Goal: Information Seeking & Learning: Learn about a topic

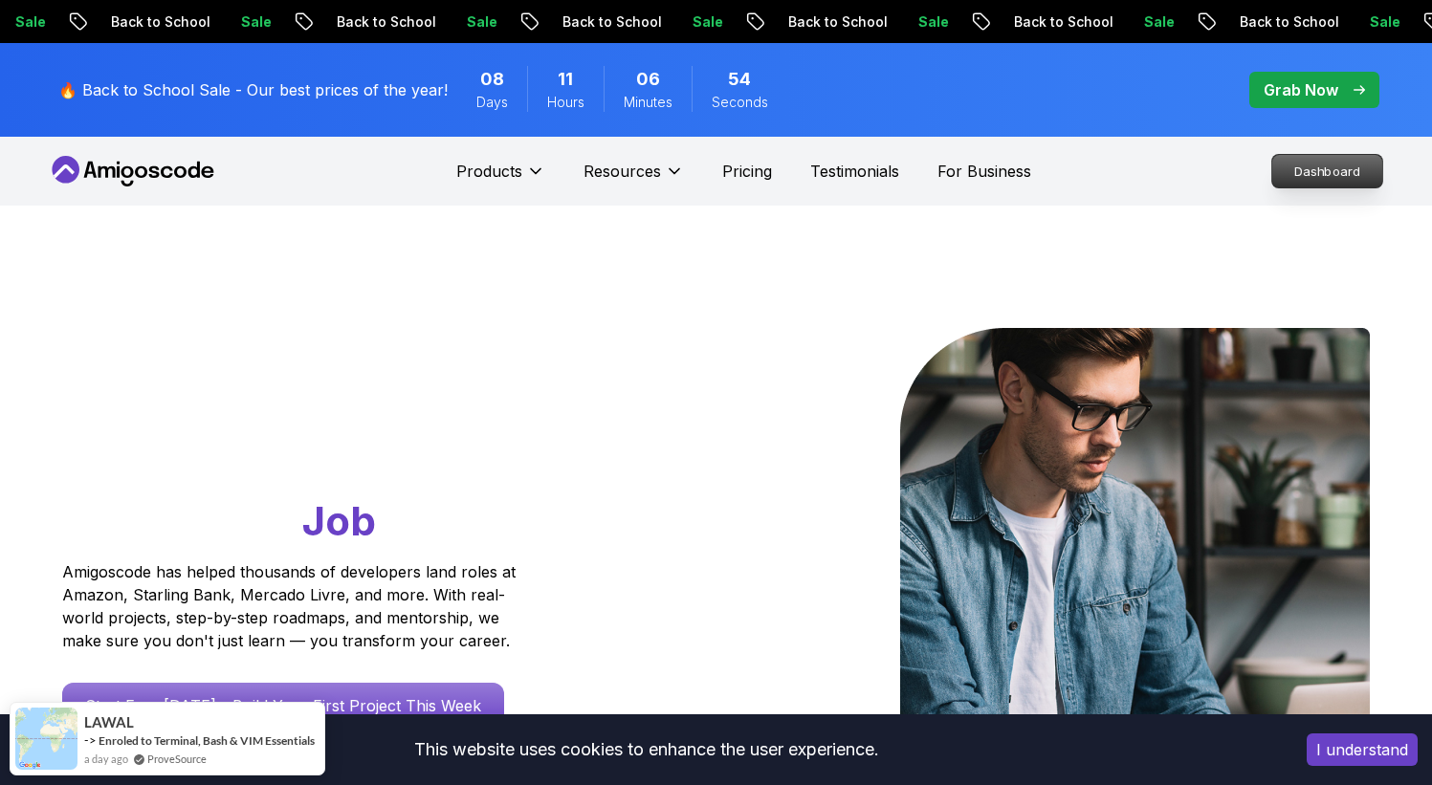
click at [1303, 161] on p "Dashboard" at bounding box center [1327, 171] width 110 height 33
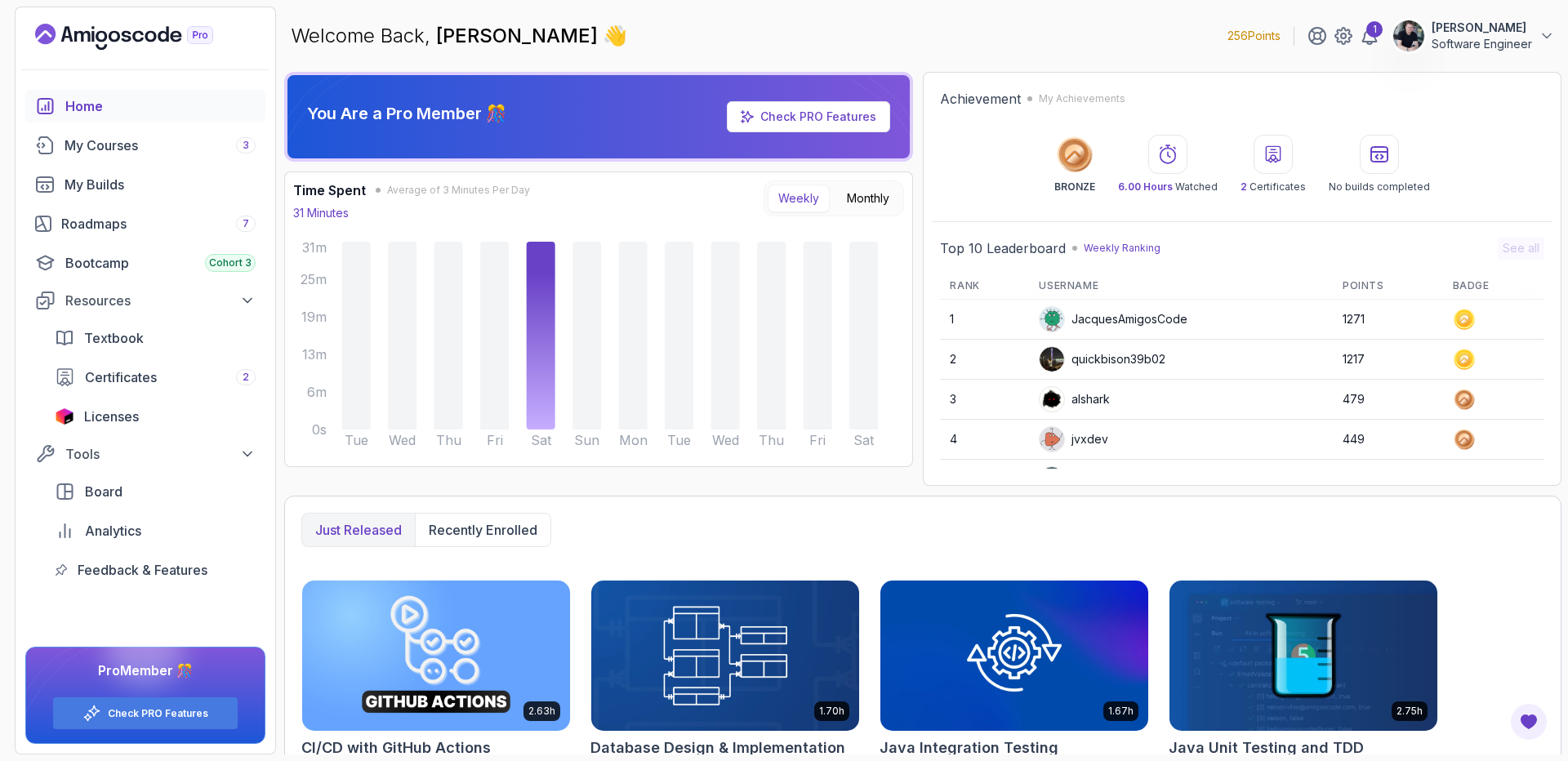
scroll to position [286, 0]
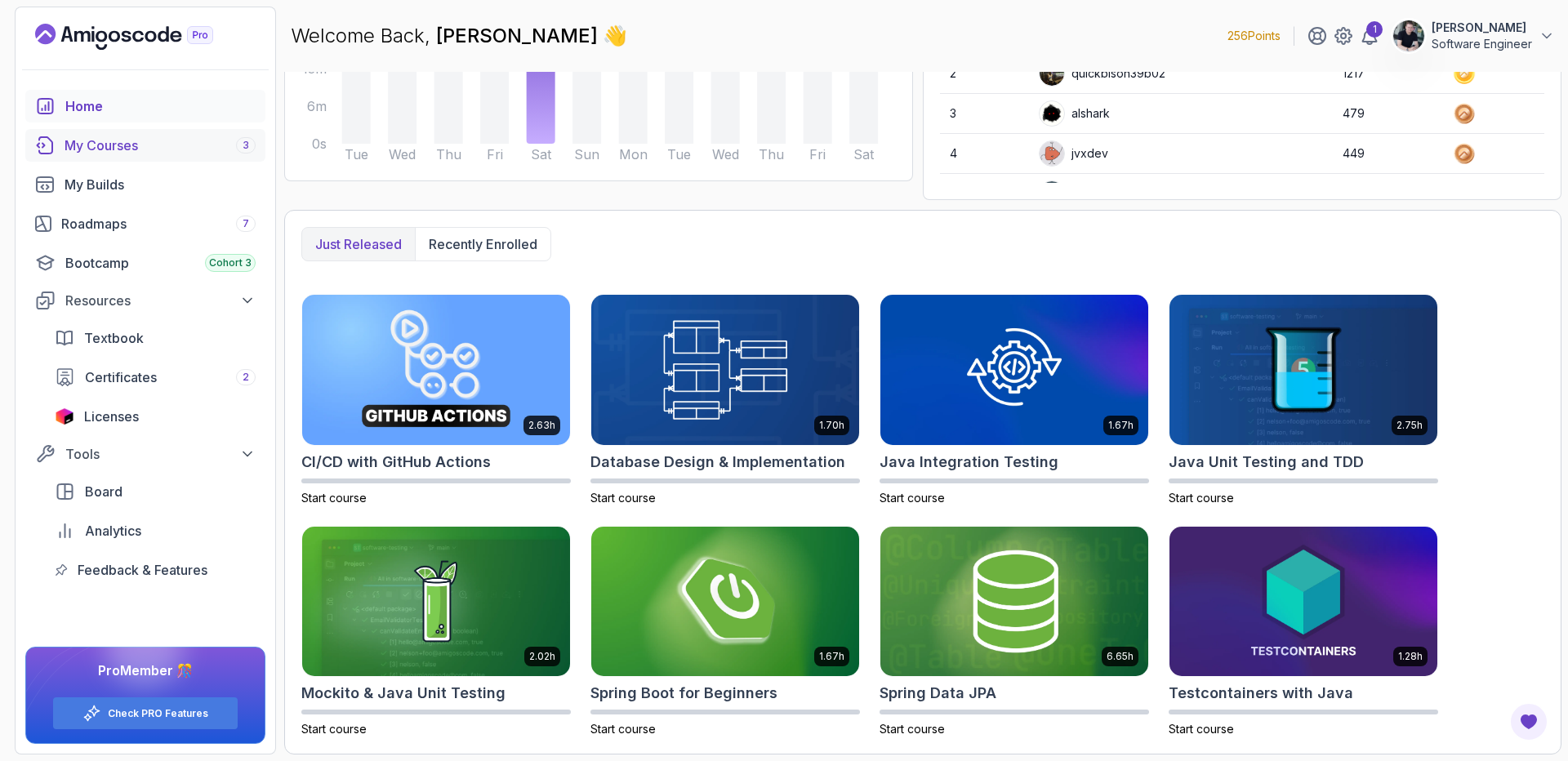
click at [138, 155] on div "My Courses 3" at bounding box center [160, 145] width 191 height 20
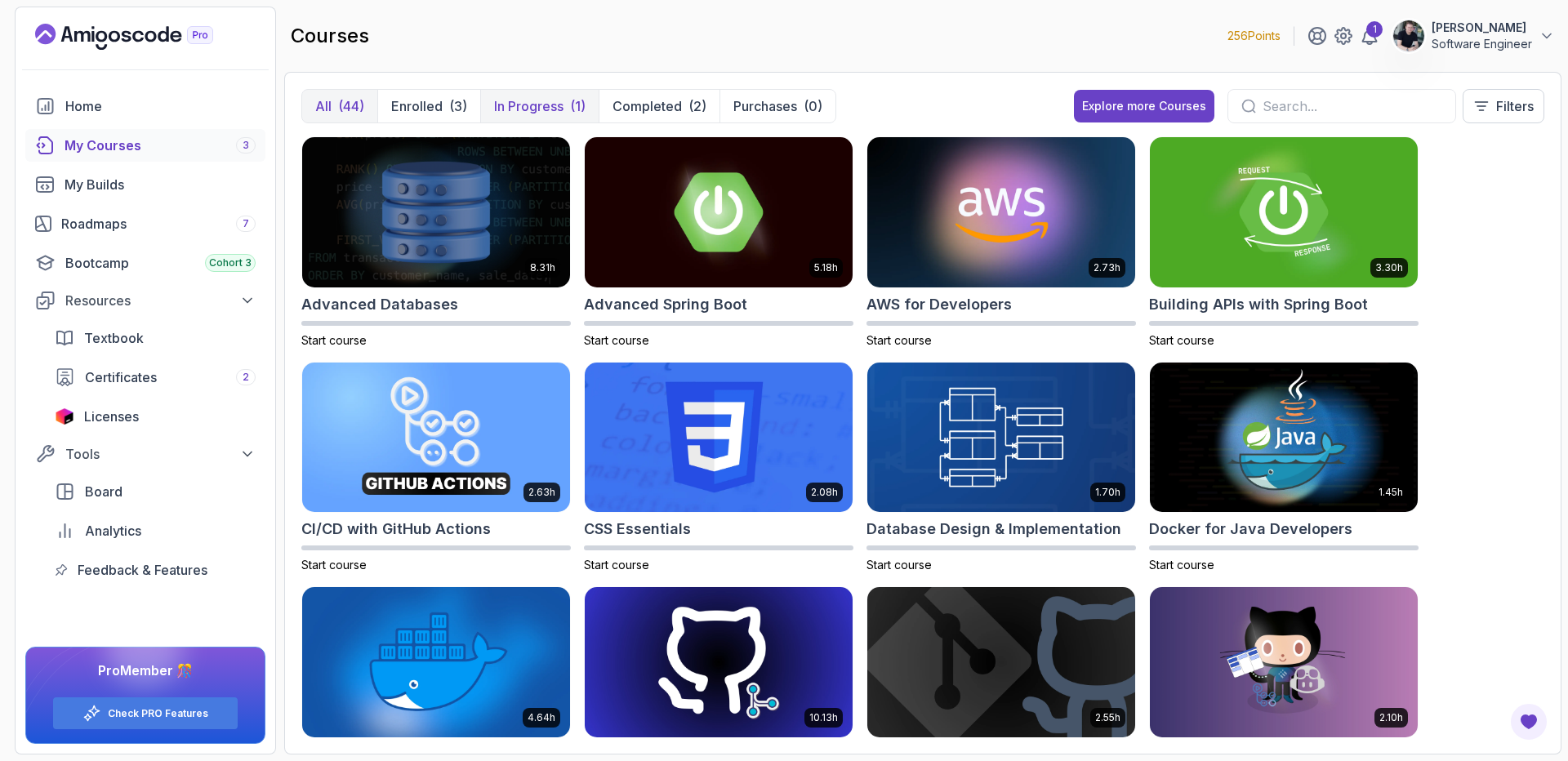
click at [533, 115] on p "In Progress" at bounding box center [528, 106] width 69 height 20
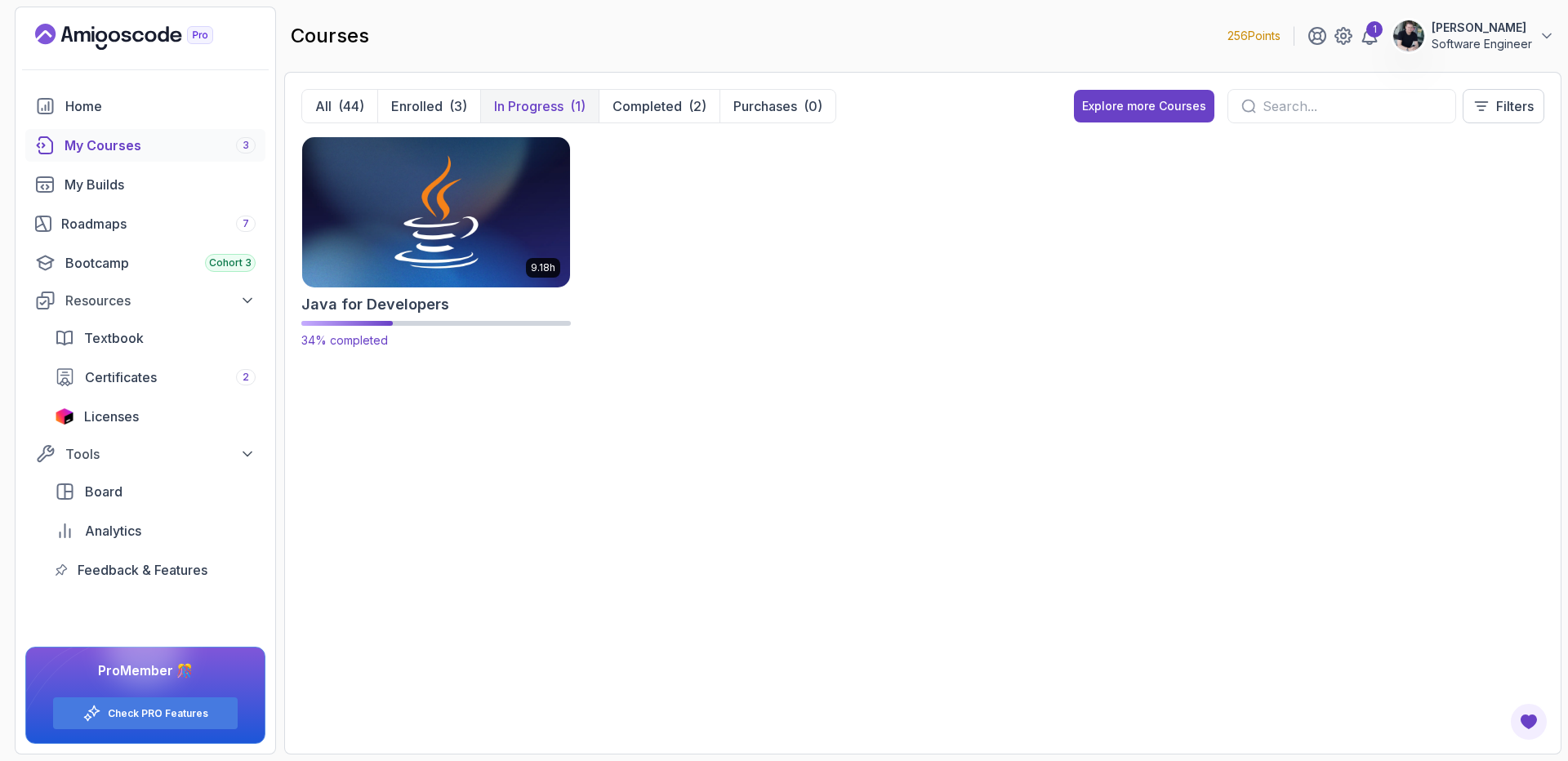
click at [454, 254] on img at bounding box center [435, 212] width 281 height 158
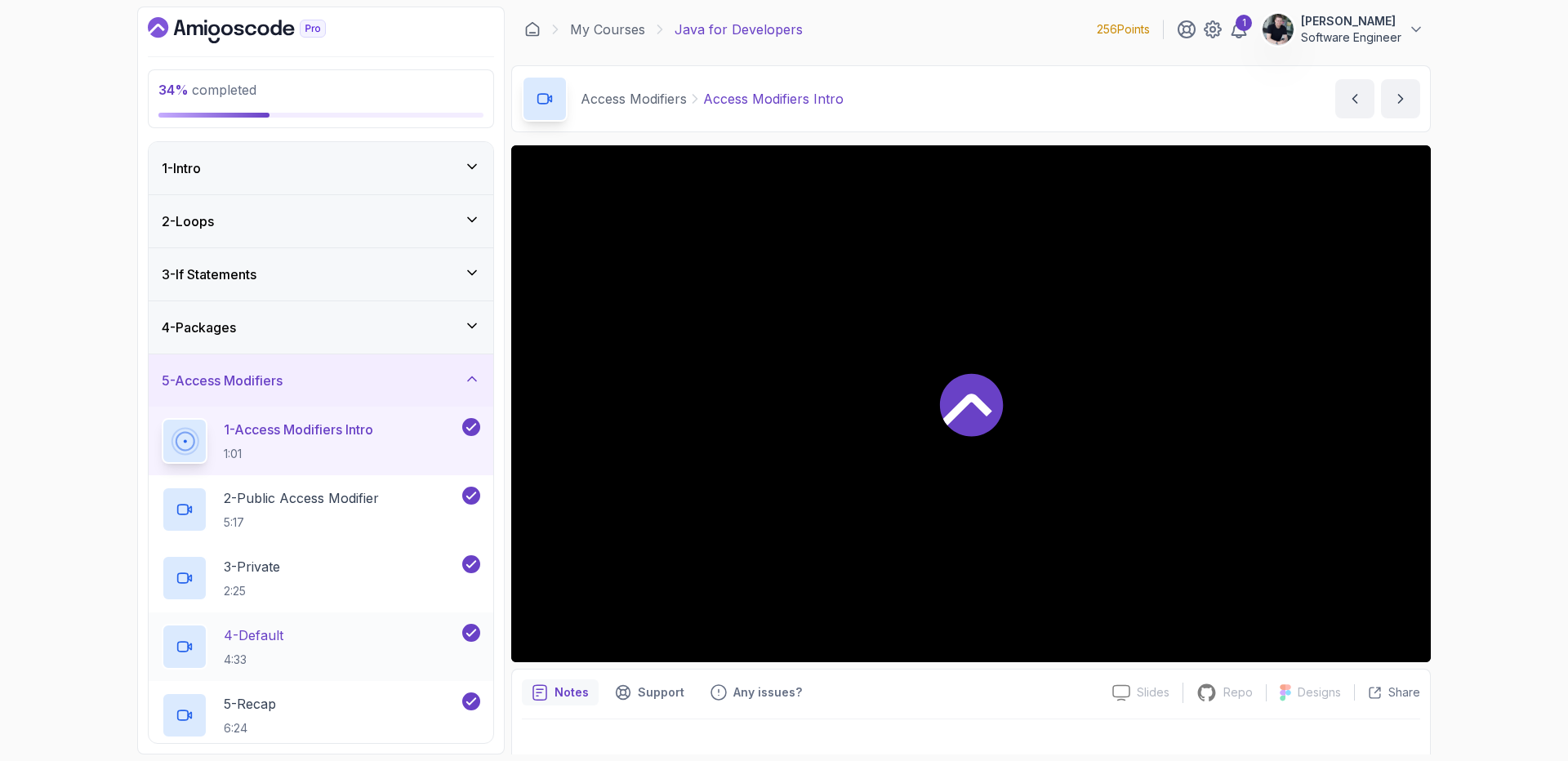
scroll to position [532, 0]
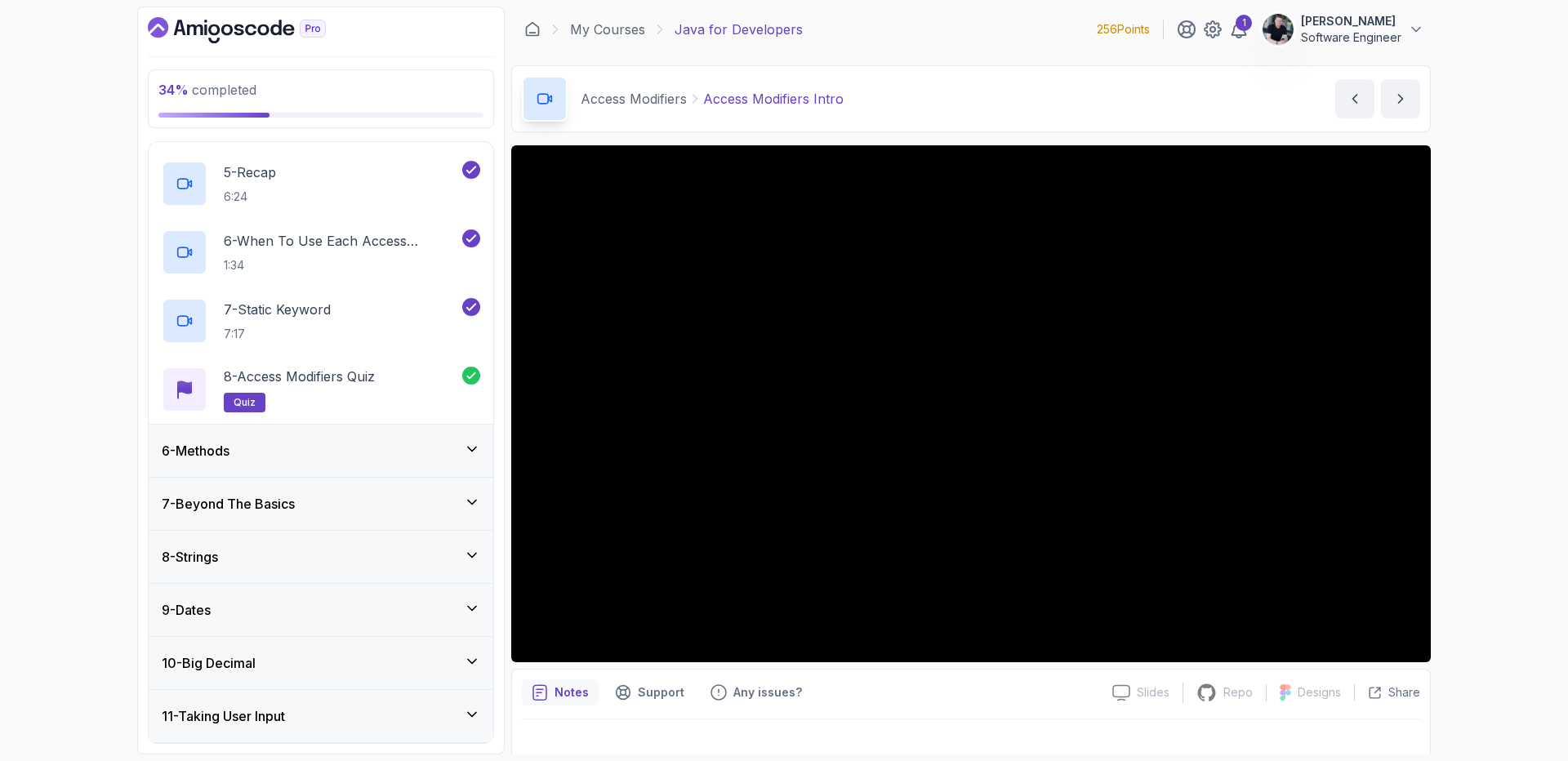
click at [267, 460] on div "6 - Methods" at bounding box center [320, 451] width 318 height 20
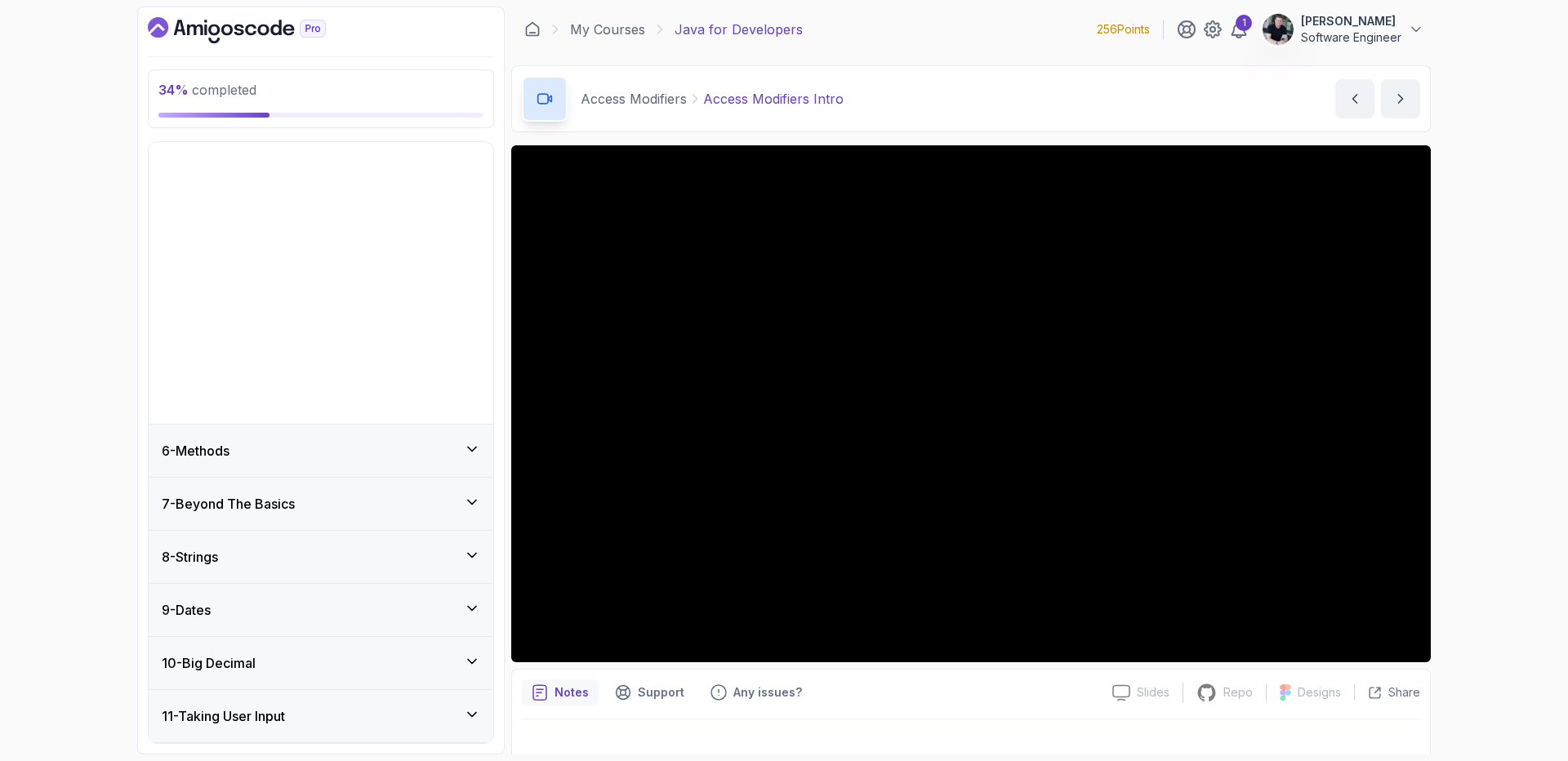
scroll to position [407, 0]
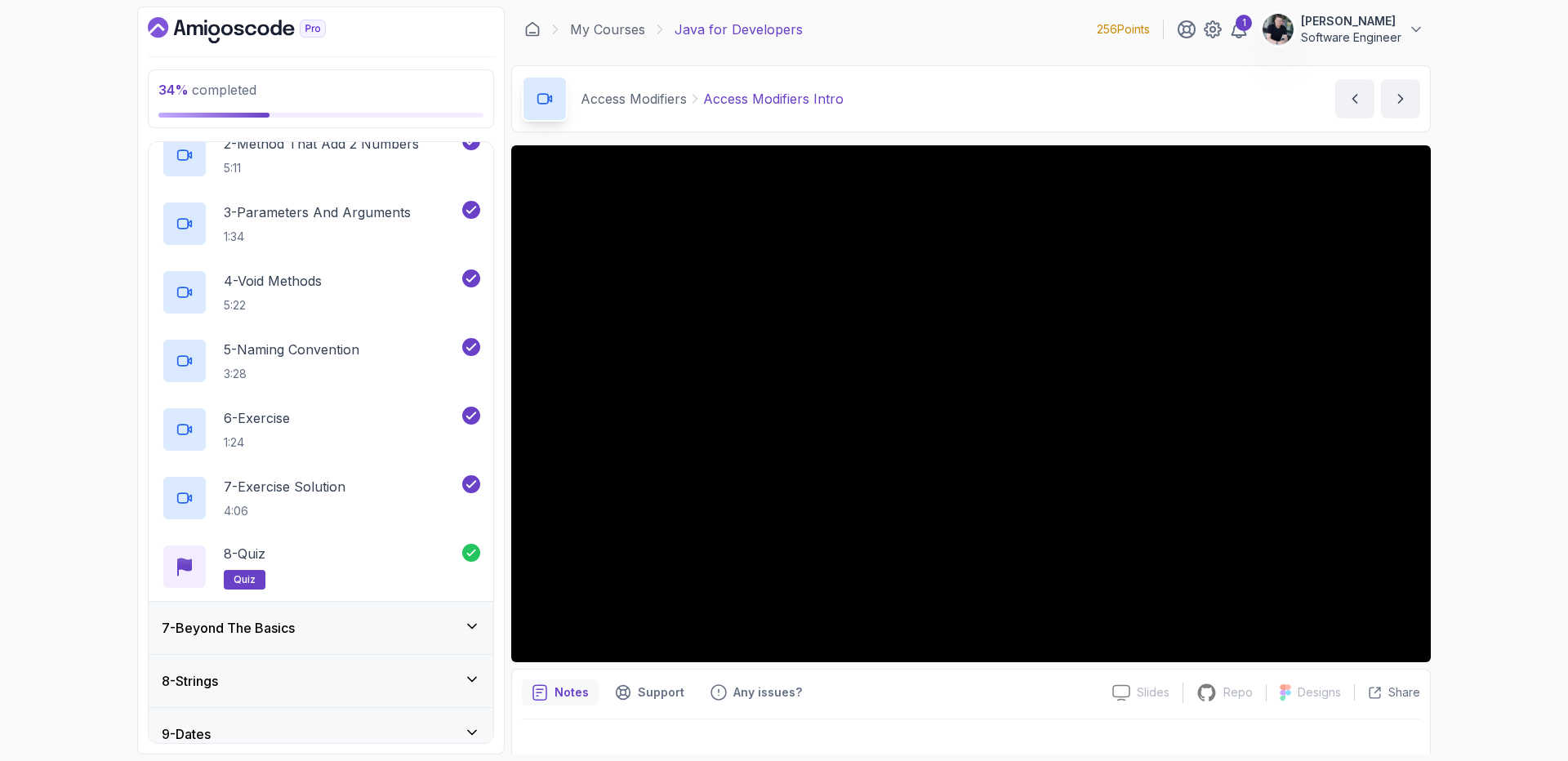
click at [262, 617] on div "7 - Beyond The Basics" at bounding box center [321, 628] width 345 height 52
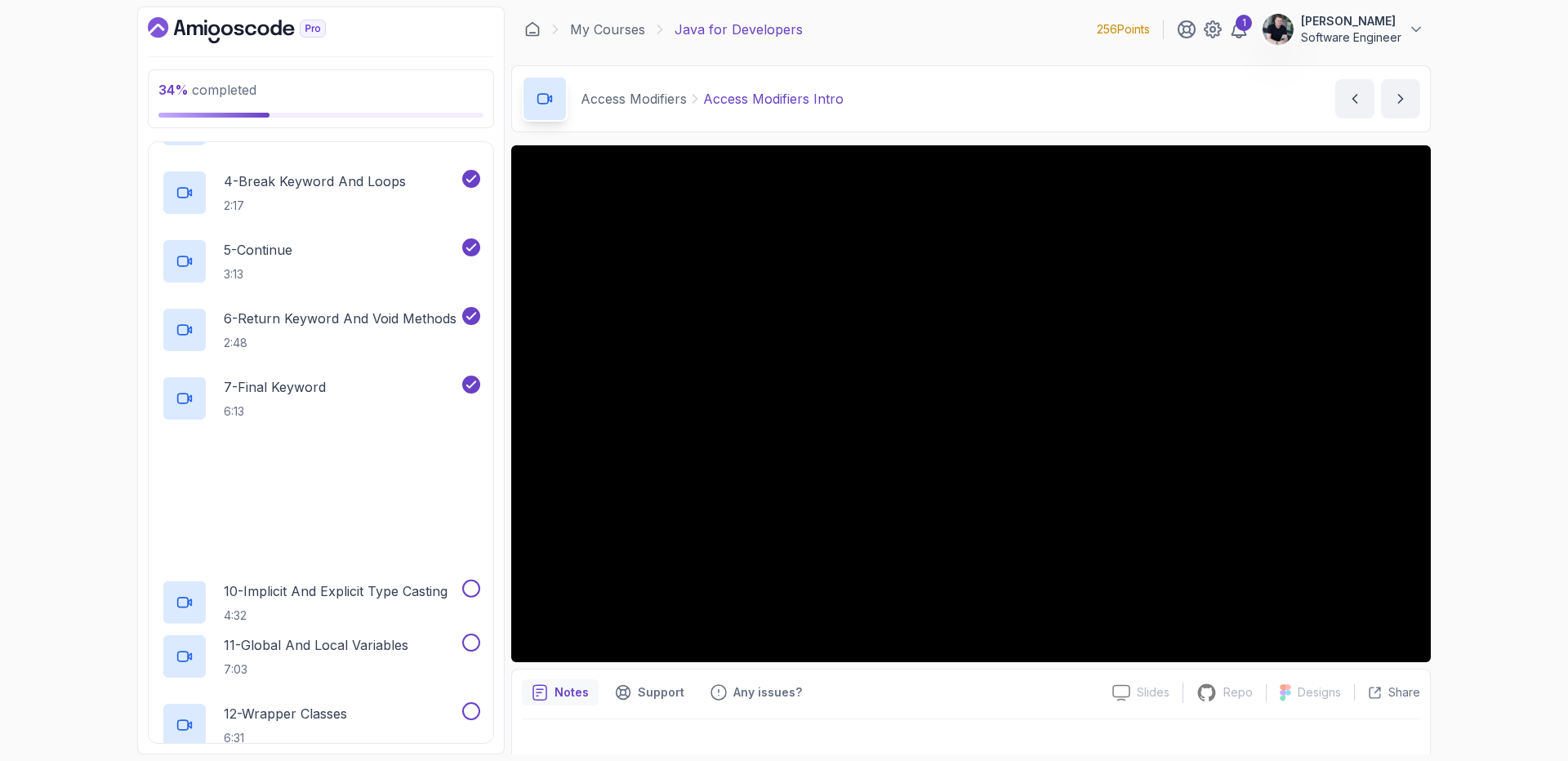
scroll to position [928, 0]
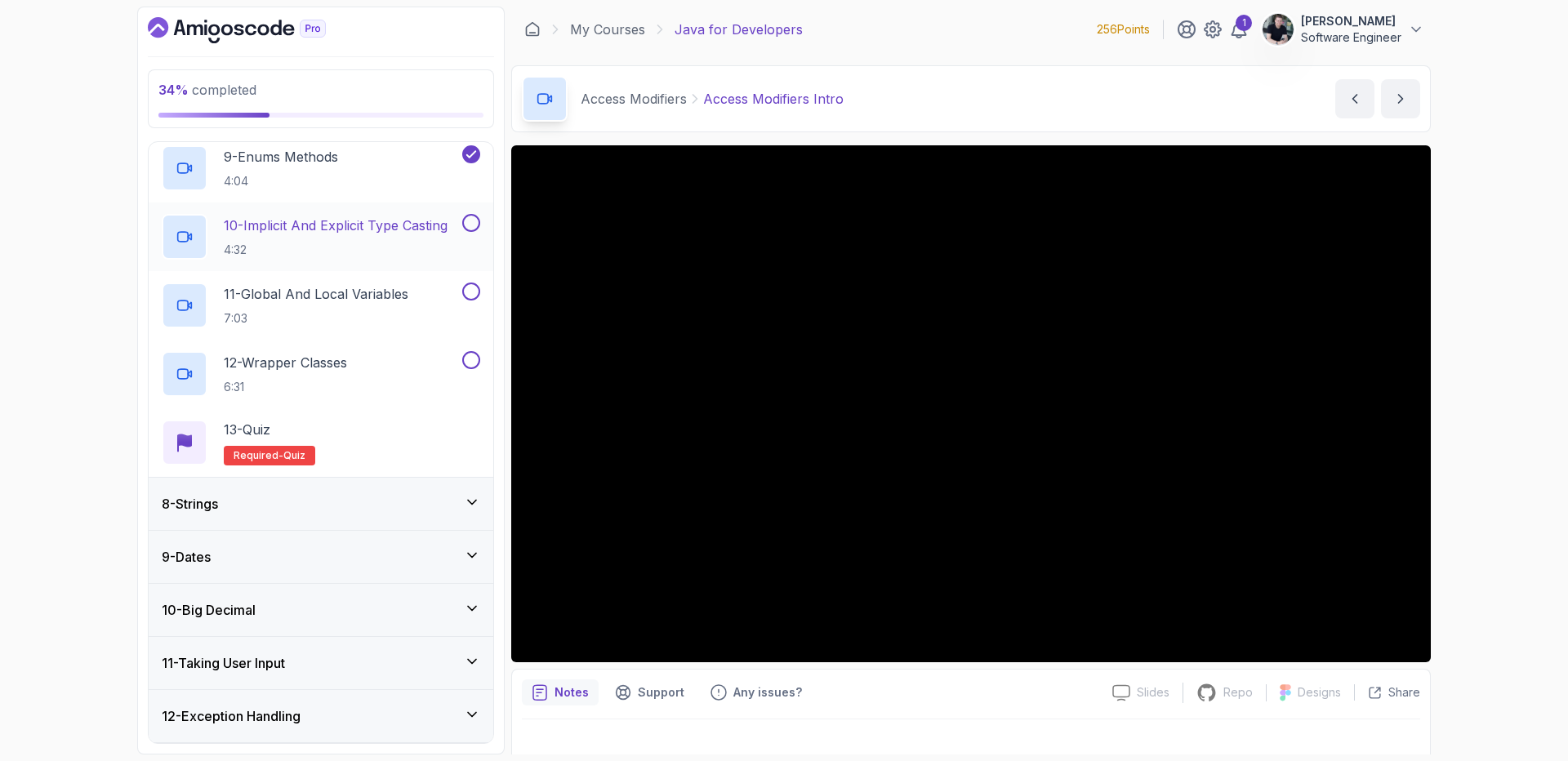
click at [344, 221] on p "10 - Implicit And Explicit Type Casting" at bounding box center [335, 225] width 224 height 20
